Goal: Task Accomplishment & Management: Manage account settings

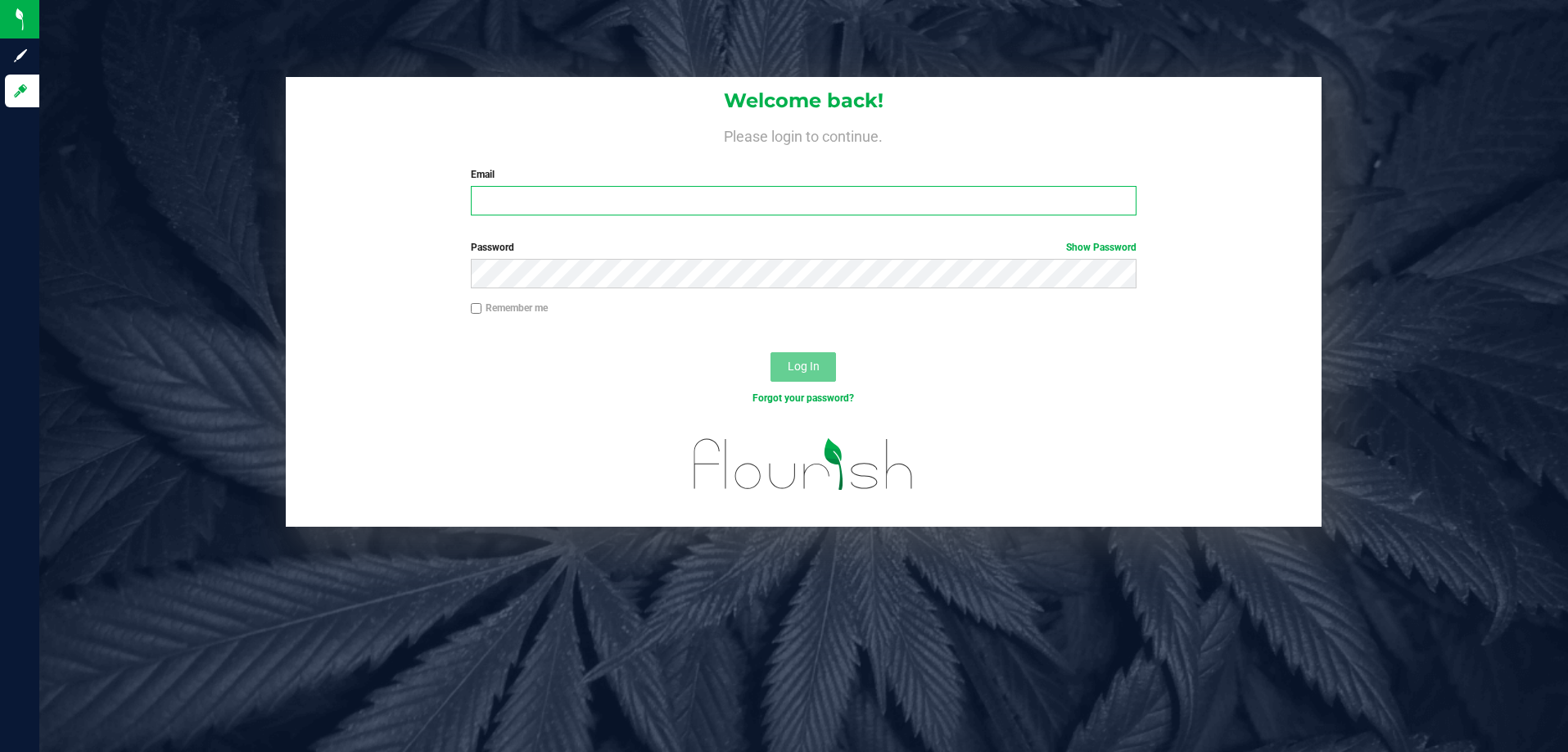
click at [522, 210] on input "Email" at bounding box center [804, 200] width 666 height 30
click at [639, 206] on input "Email" at bounding box center [804, 200] width 666 height 30
type input "[EMAIL_ADDRESS][DOMAIN_NAME]"
click at [771, 352] on button "Log In" at bounding box center [804, 367] width 66 height 30
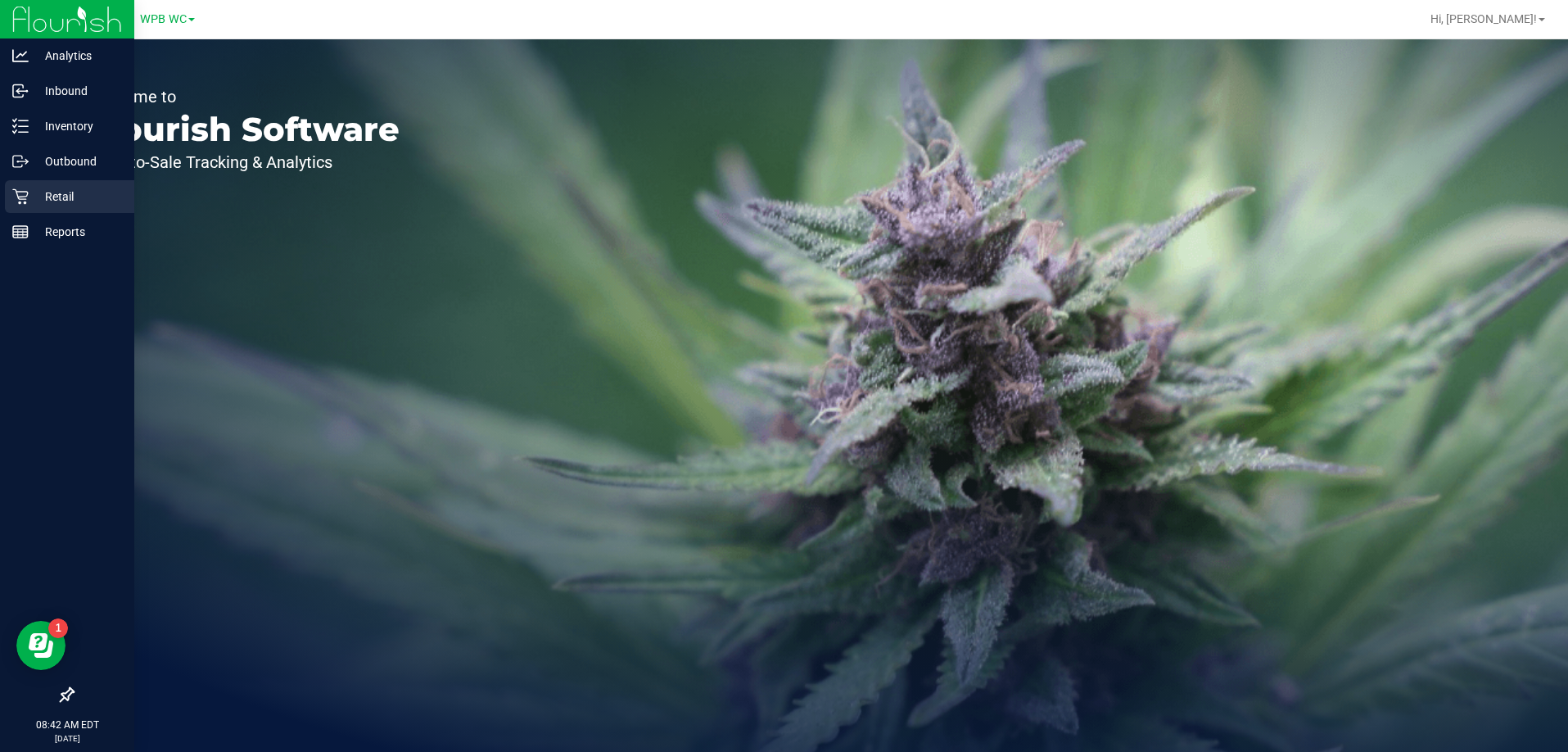
click at [66, 204] on p "Retail" at bounding box center [78, 196] width 99 height 20
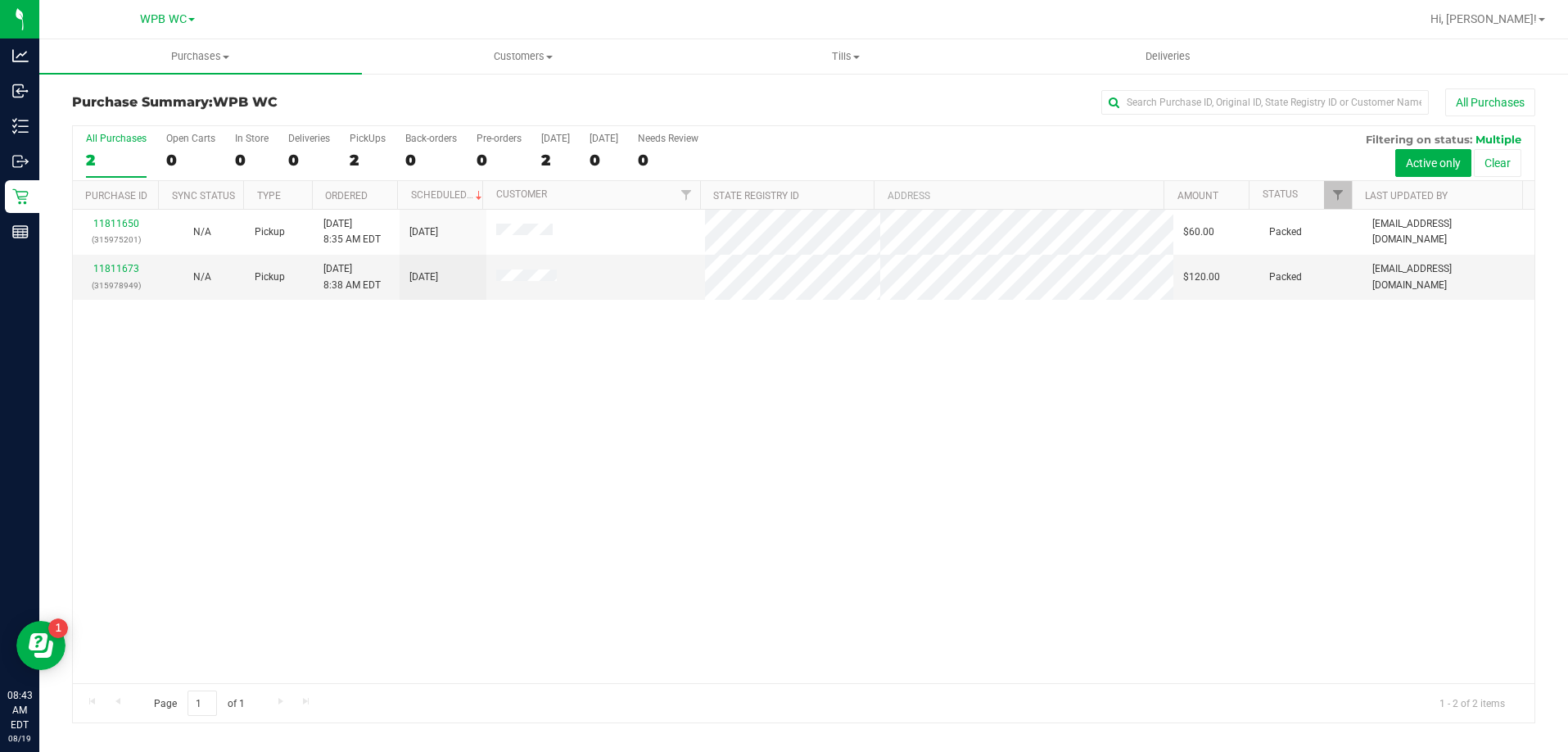
click at [663, 463] on div "11811650 (315975201) N/A Pickup [DATE] 8:35 AM EDT 8/19/2025 $60.00 Packed [EMA…" at bounding box center [804, 446] width 1462 height 474
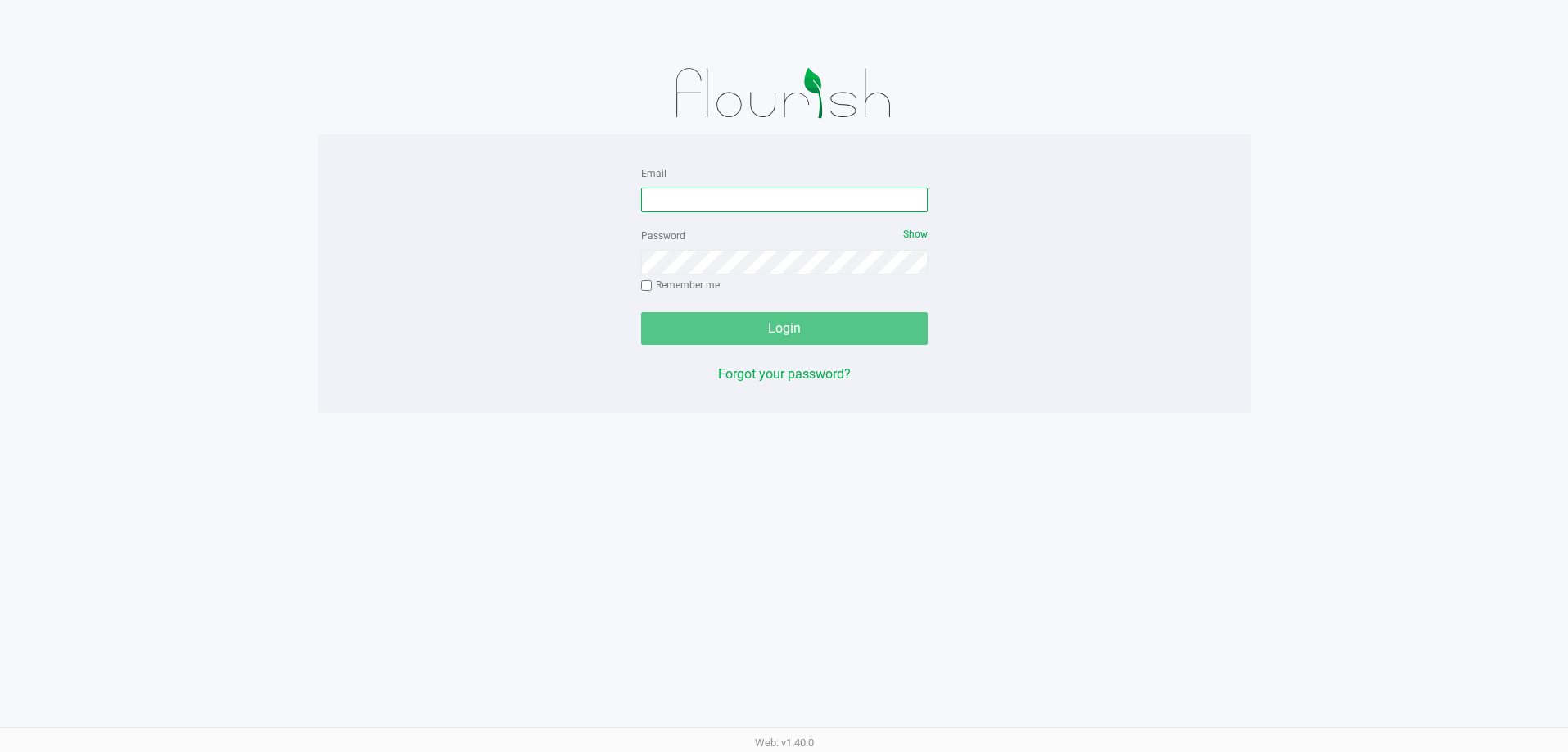
click at [658, 204] on input "Email" at bounding box center [784, 199] width 287 height 25
type input "[EMAIL_ADDRESS][DOMAIN_NAME]"
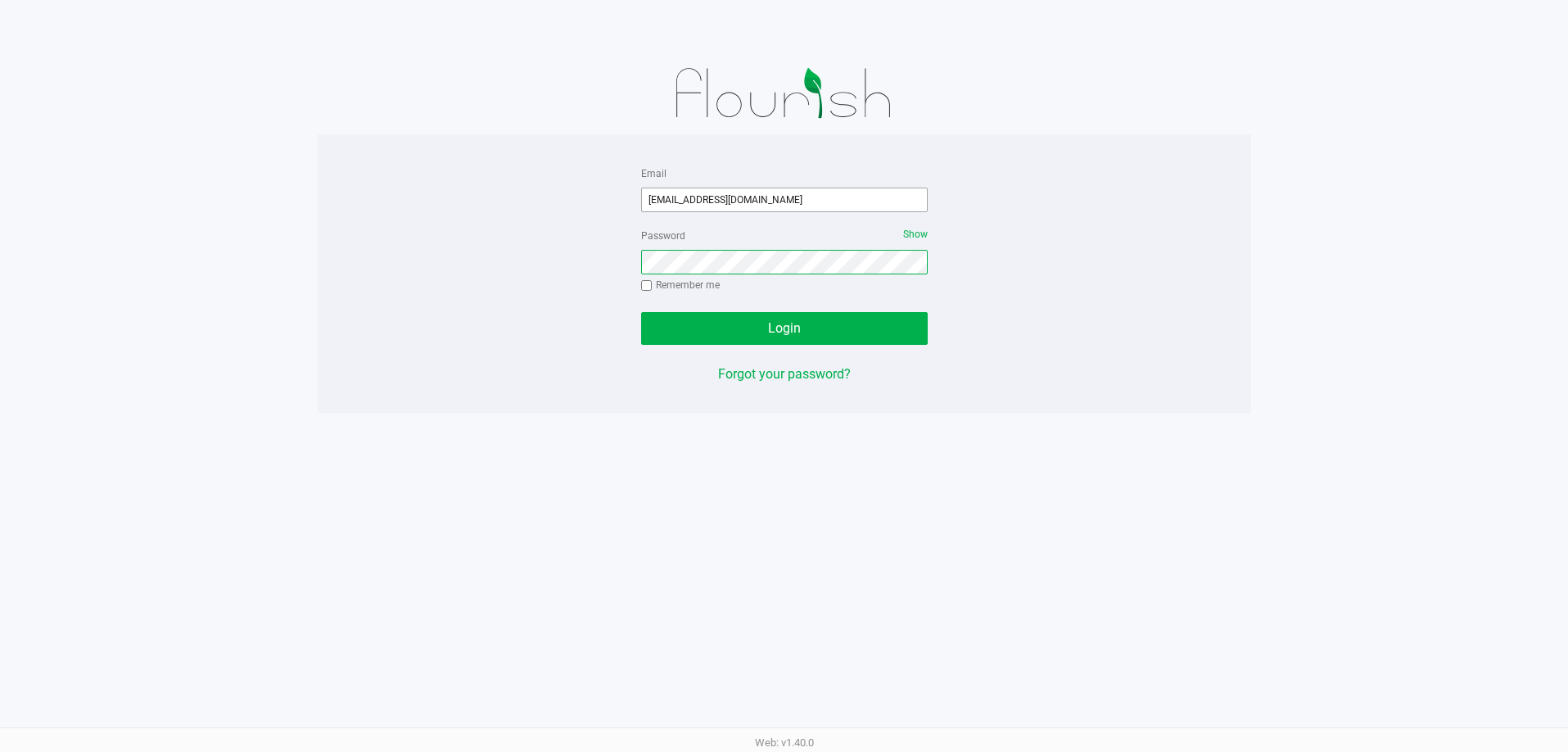
click at [641, 312] on button "Login" at bounding box center [784, 328] width 287 height 33
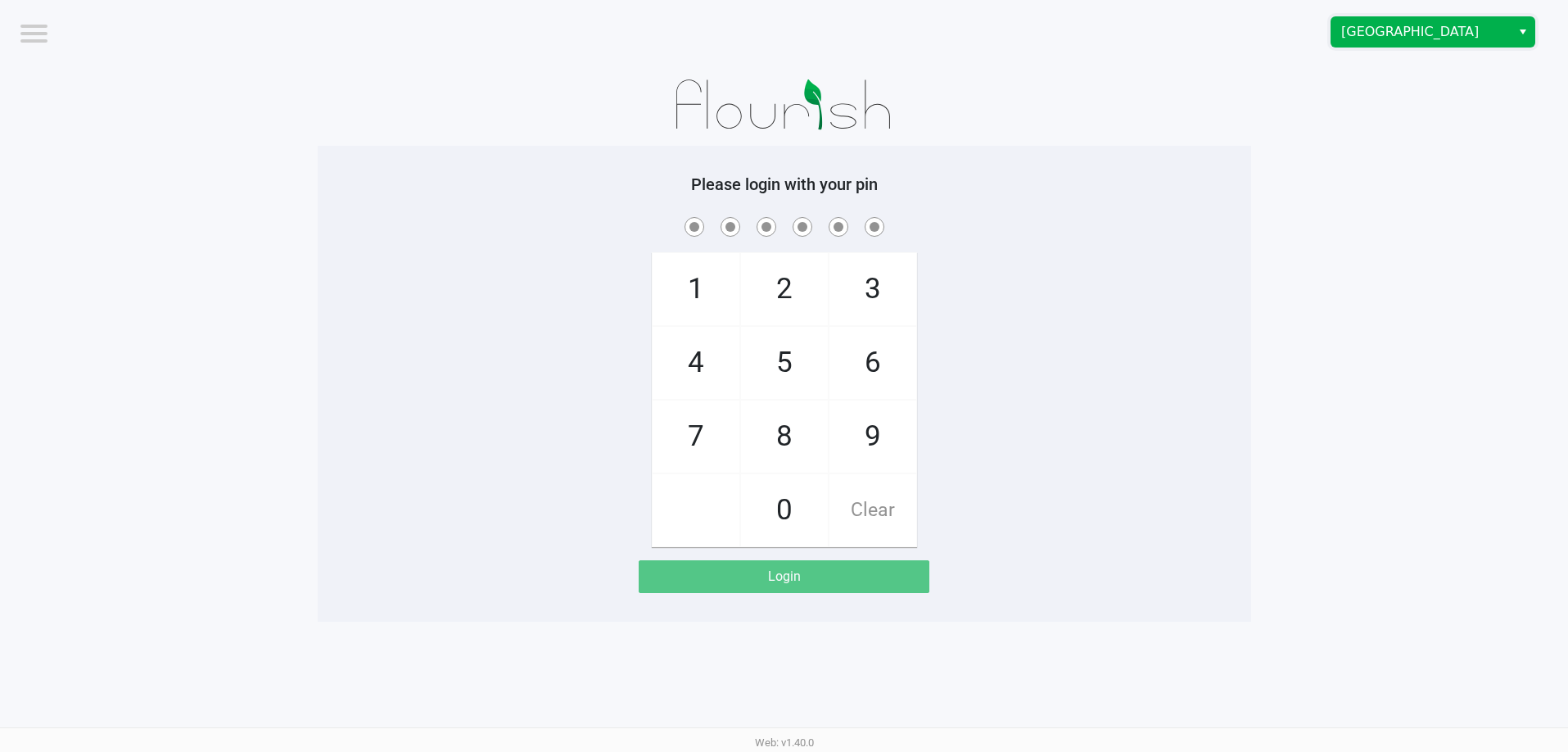
click at [1451, 31] on span "[GEOGRAPHIC_DATA]" at bounding box center [1421, 32] width 160 height 20
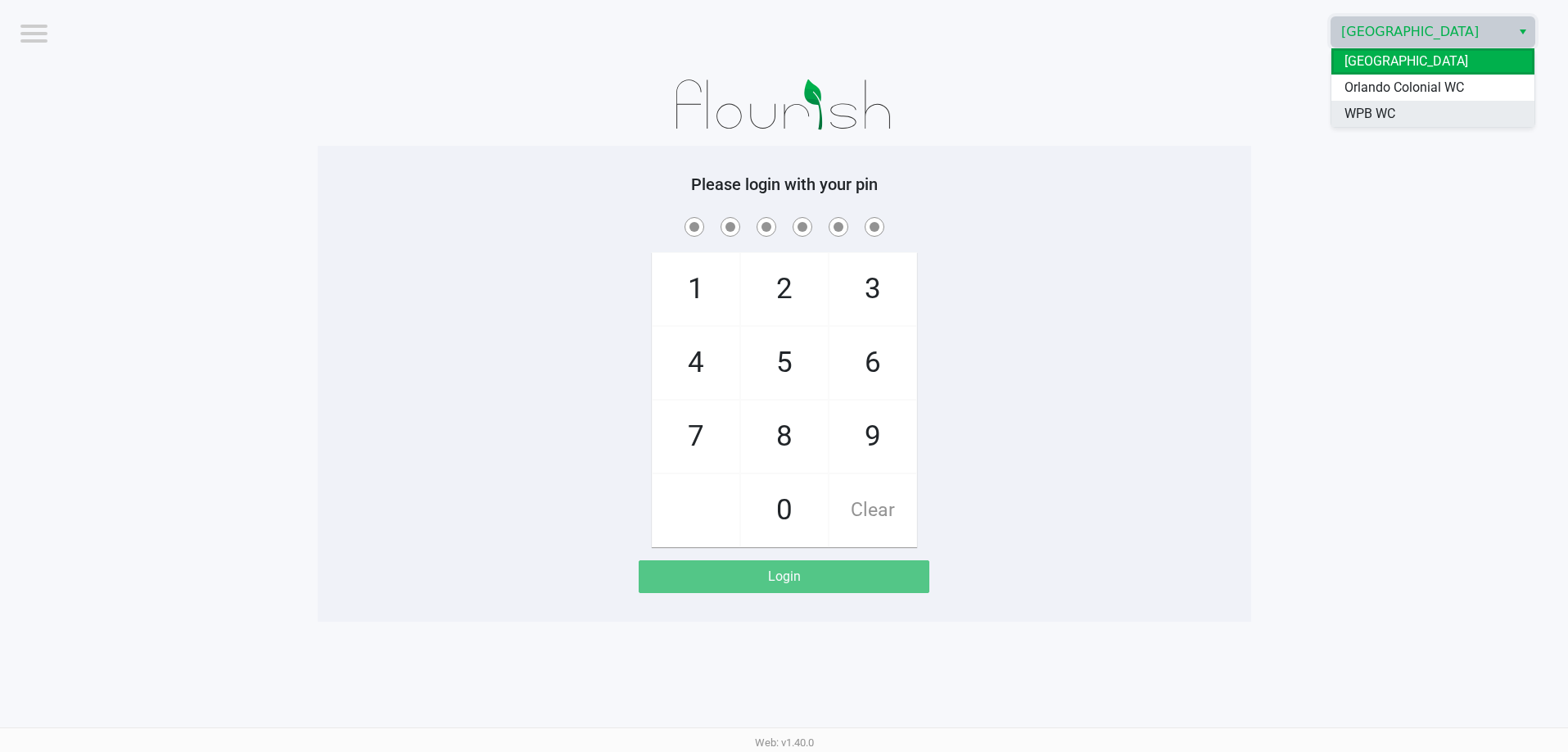
click at [1417, 110] on li "WPB WC" at bounding box center [1433, 114] width 203 height 26
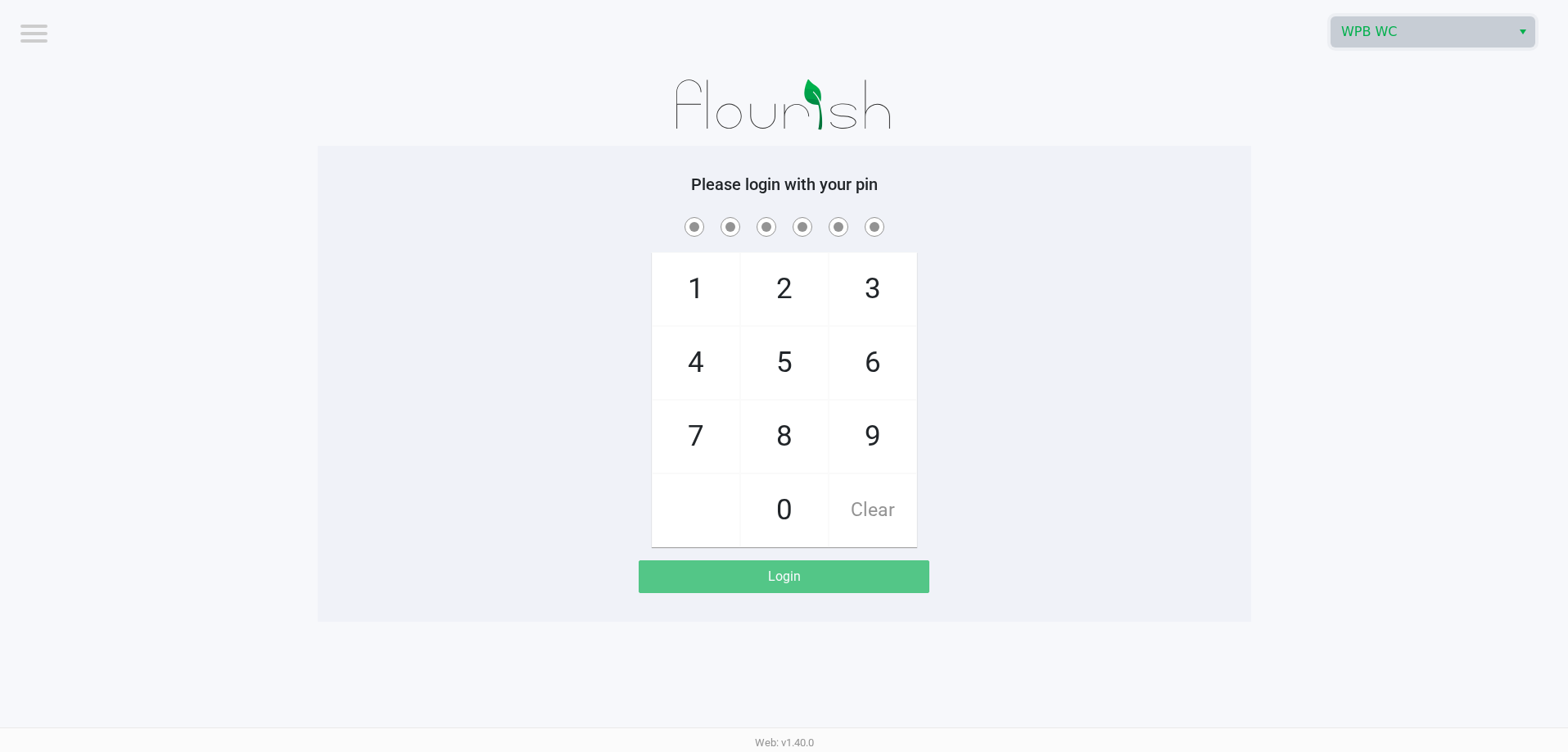
click at [1324, 207] on app-pos-login-wrapper "Logout WPB WC Please login with your pin 1 4 7 2 5 8 0 3 6 9 Clear Login" at bounding box center [784, 310] width 1568 height 621
